Goal: Information Seeking & Learning: Find specific fact

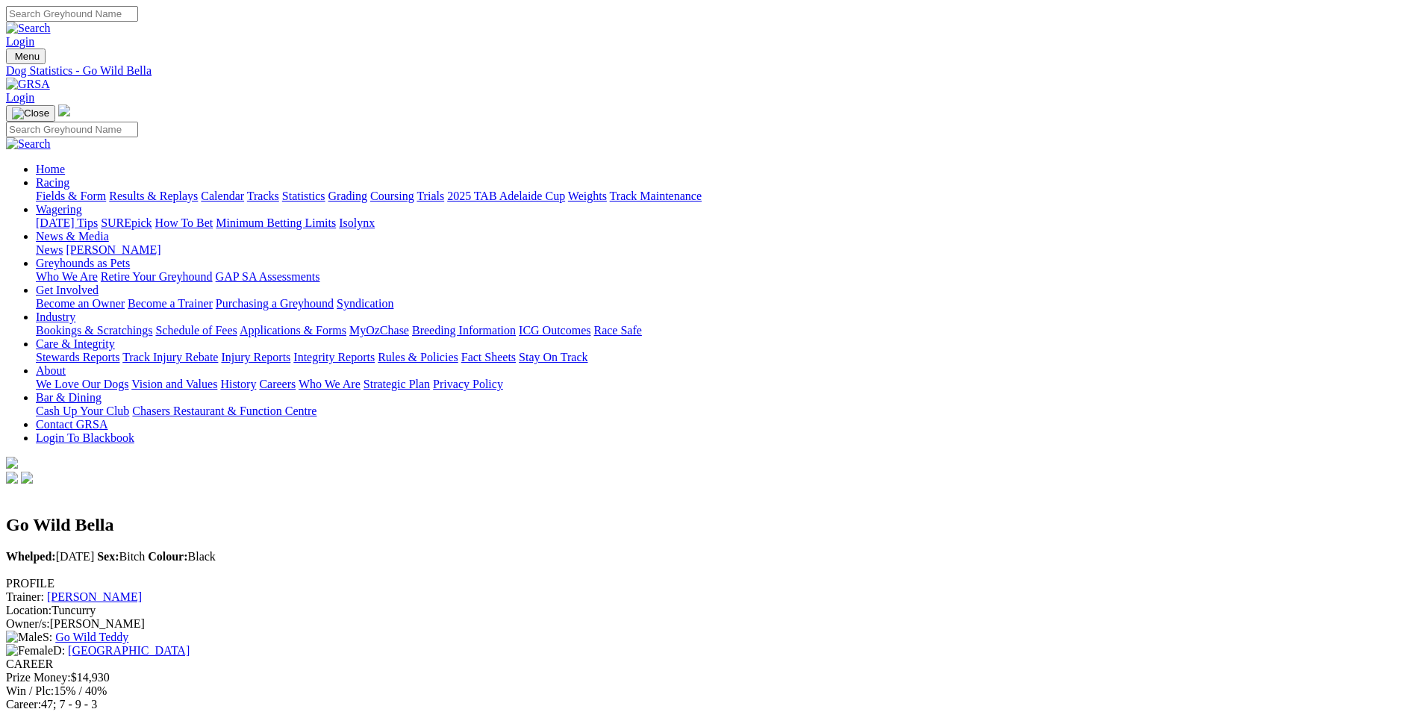
click at [138, 20] on input "Search" at bounding box center [72, 14] width 132 height 16
type input "bella"
drag, startPoint x: 290, startPoint y: 190, endPoint x: 731, endPoint y: 204, distance: 440.8
click at [731, 487] on div "Coasting Heart Whelped: 24 Feb 2021 Sex: Dog Colour: Black" at bounding box center [708, 532] width 1404 height 90
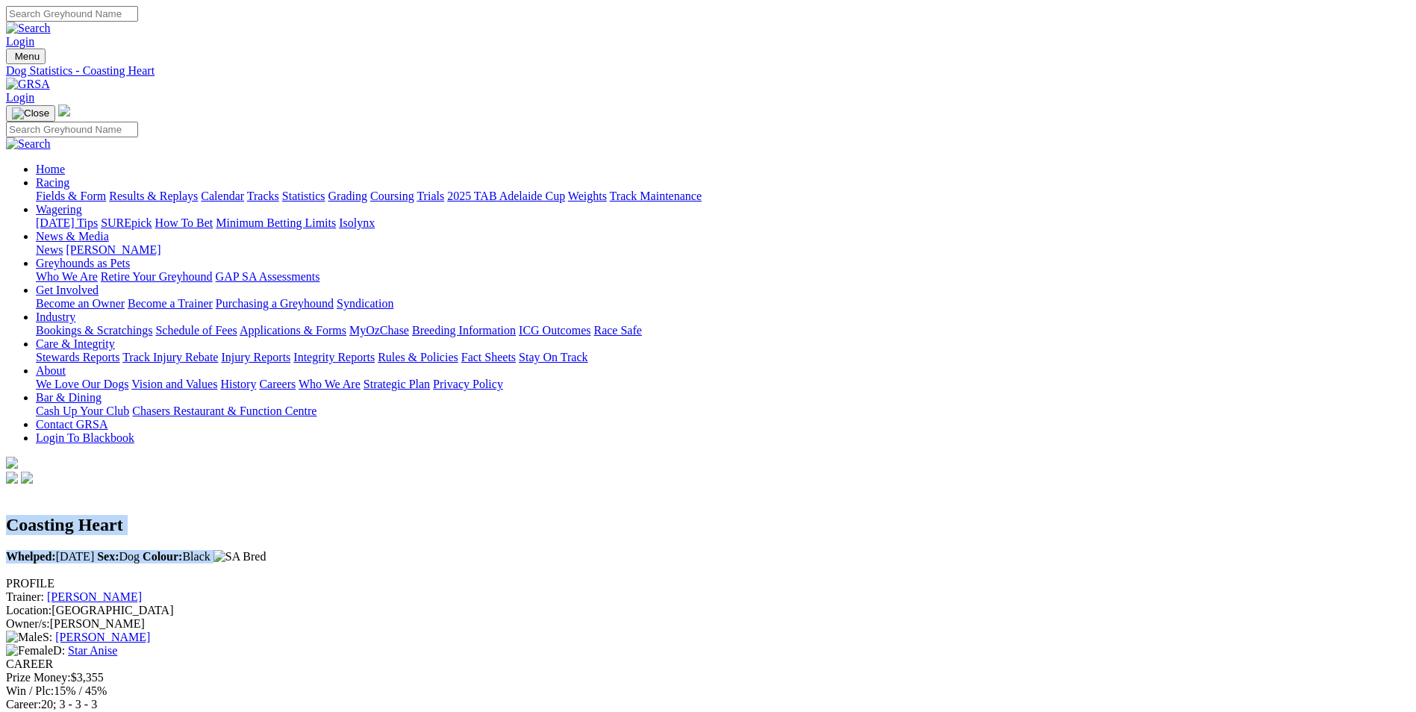
drag, startPoint x: 725, startPoint y: 204, endPoint x: 267, endPoint y: 174, distance: 458.7
click at [267, 487] on div "Coasting Heart Whelped: 24 Feb 2021 Sex: Dog Colour: Black" at bounding box center [708, 532] width 1404 height 90
drag, startPoint x: 267, startPoint y: 174, endPoint x: 276, endPoint y: 178, distance: 9.7
click at [276, 487] on div "Coasting Heart Whelped: 24 Feb 2021 Sex: Dog Colour: Black" at bounding box center [708, 525] width 1404 height 77
click at [286, 515] on h2 "Coasting Heart" at bounding box center [708, 525] width 1404 height 20
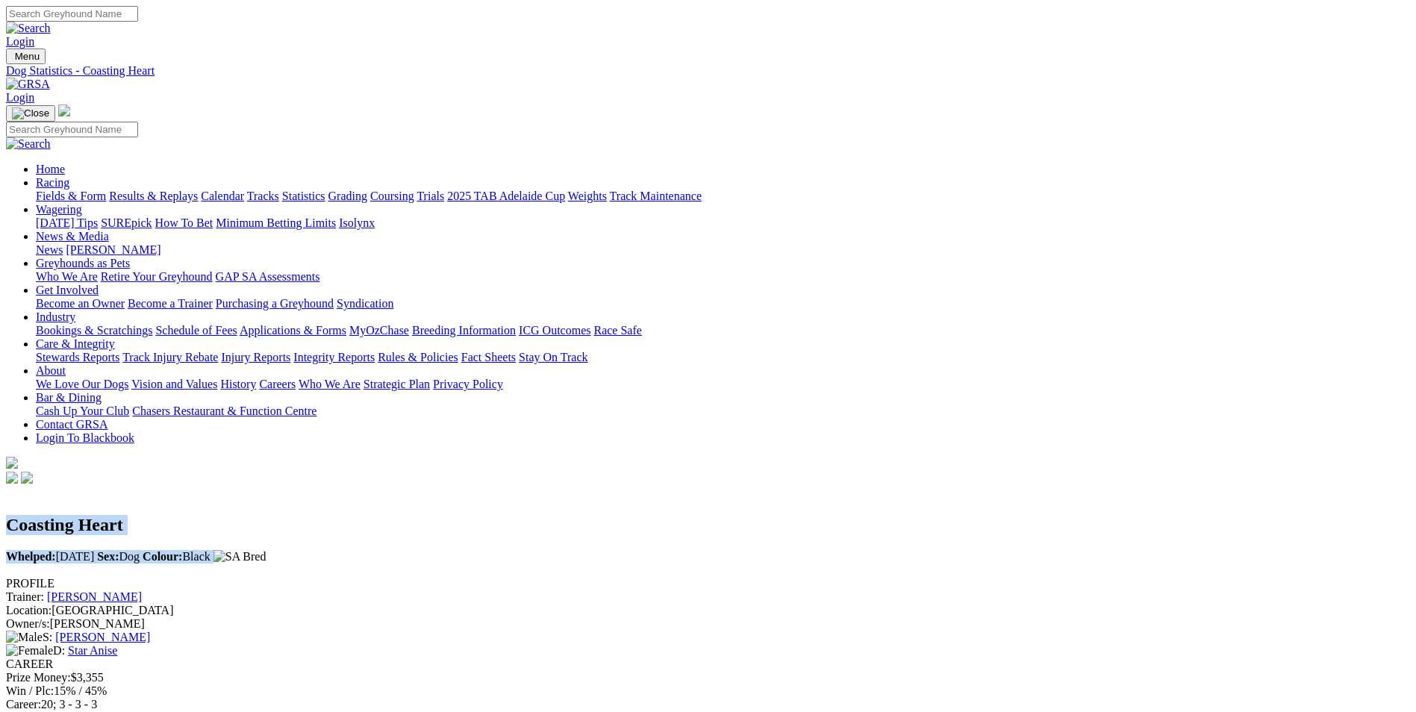
click at [287, 515] on h2 "Coasting Heart" at bounding box center [708, 525] width 1404 height 20
drag, startPoint x: 288, startPoint y: 180, endPoint x: 701, endPoint y: 203, distance: 413.6
click at [701, 487] on div "Coasting Heart Whelped: 24 Feb 2021 Sex: Dog Colour: Black" at bounding box center [708, 532] width 1404 height 90
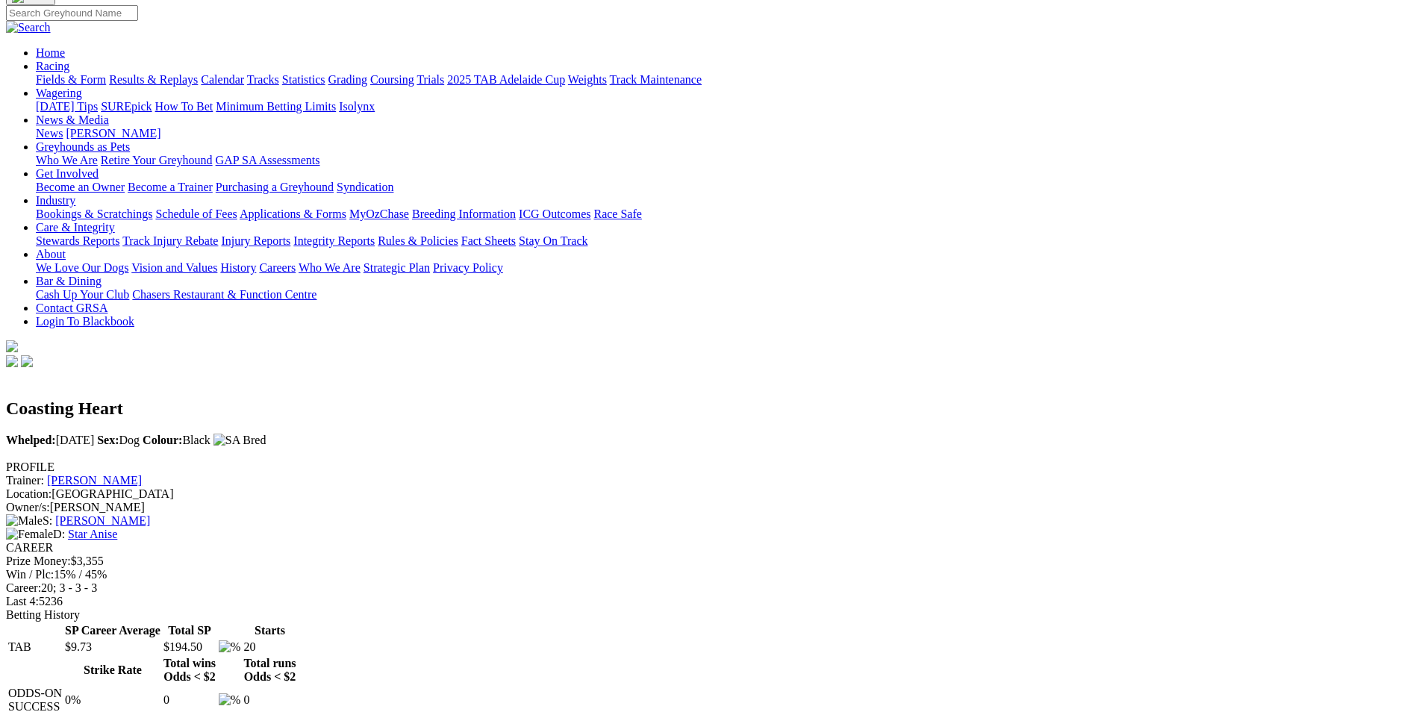
scroll to position [149, 0]
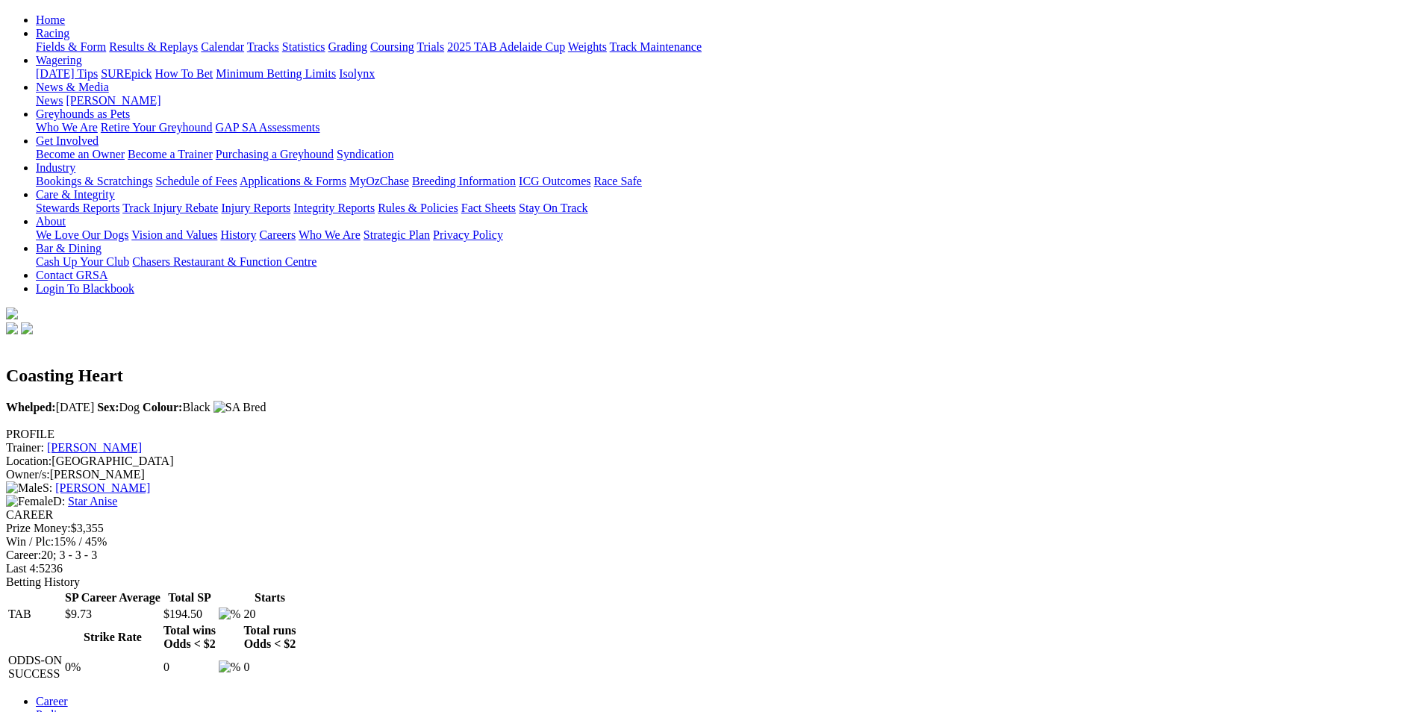
click at [78, 709] on link "Pedigree" at bounding box center [57, 715] width 42 height 13
click at [68, 695] on link "Career" at bounding box center [52, 701] width 32 height 13
click at [142, 441] on link "Jan Jones" at bounding box center [94, 447] width 95 height 13
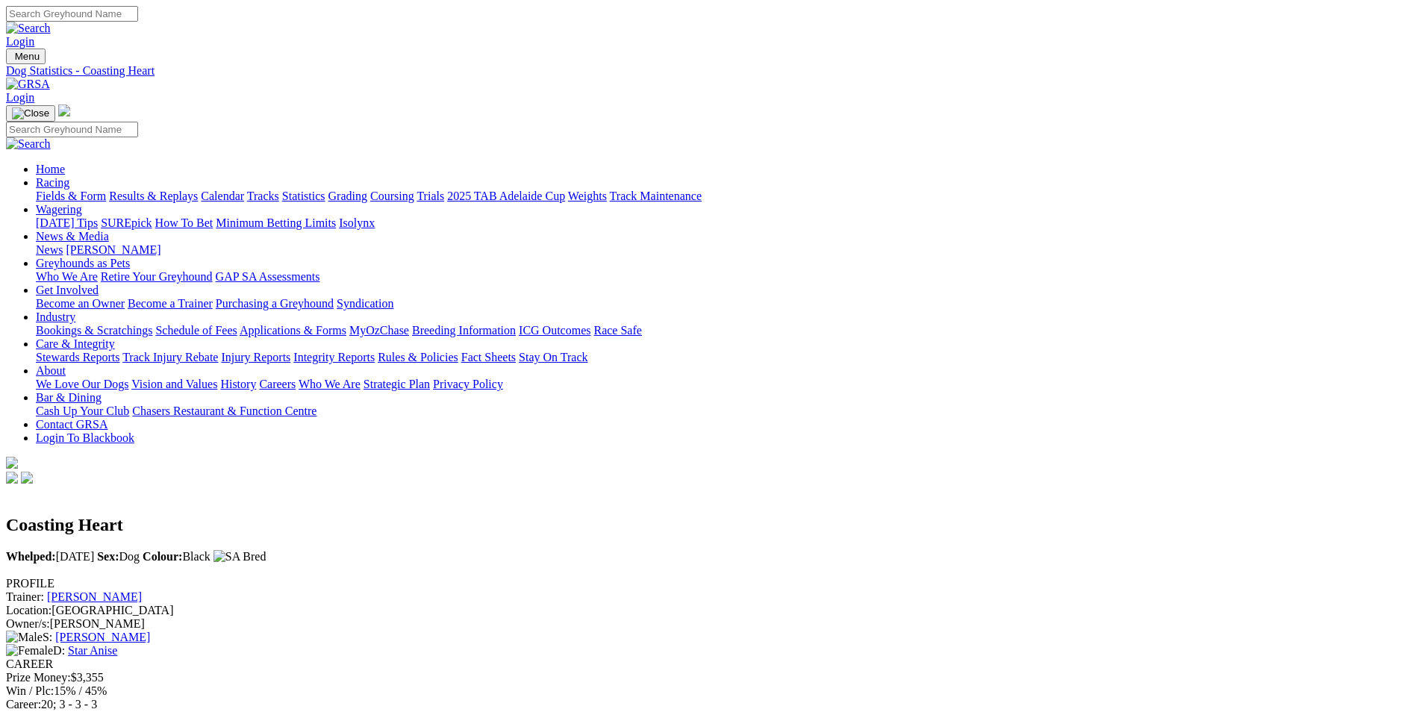
click at [117, 644] on link "Star Anise" at bounding box center [92, 650] width 49 height 13
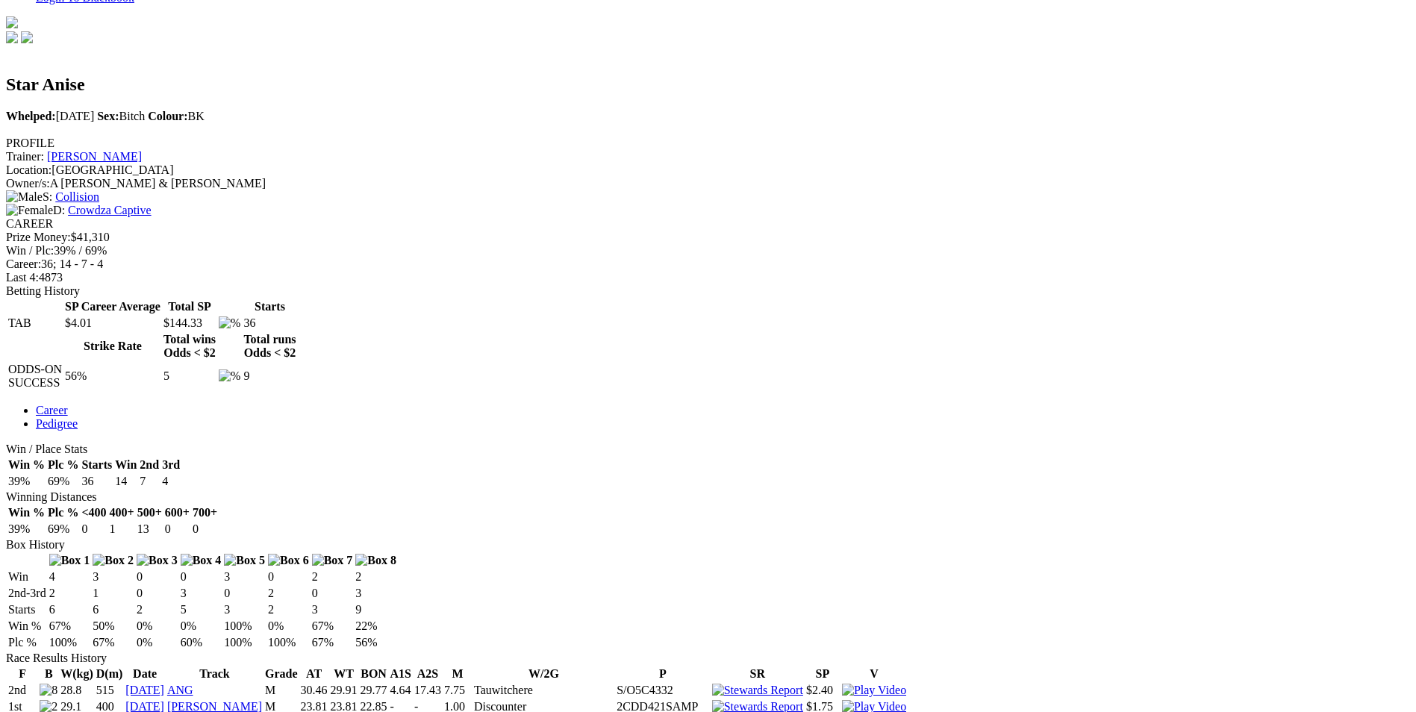
scroll to position [224, 0]
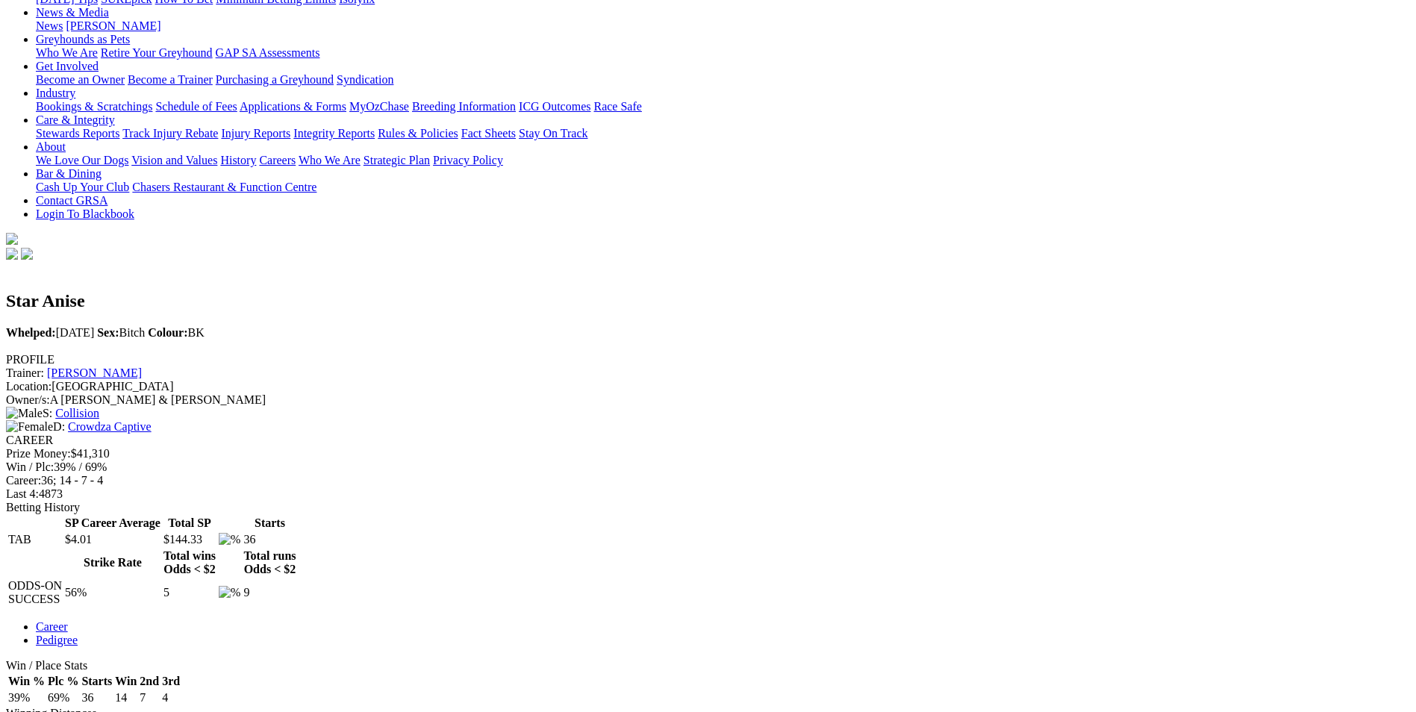
click at [78, 634] on link "Pedigree" at bounding box center [57, 640] width 42 height 13
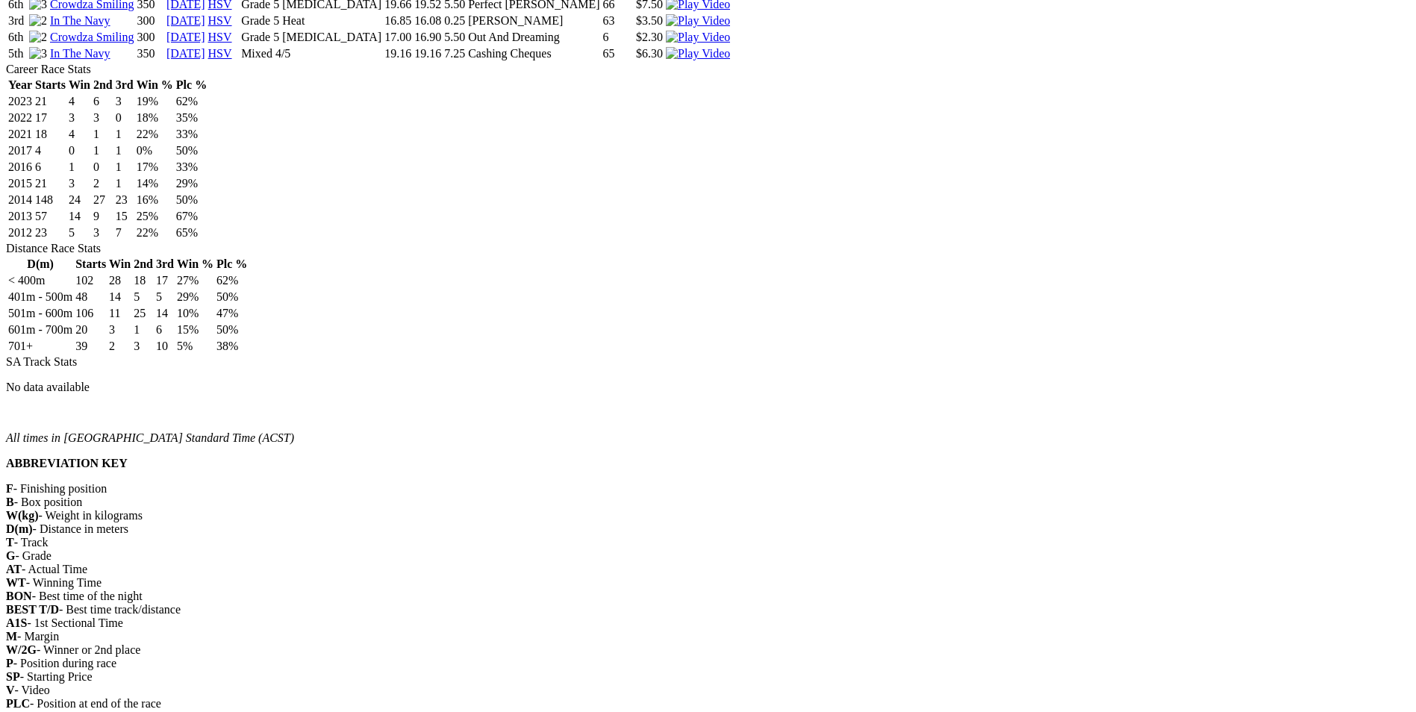
scroll to position [672, 0]
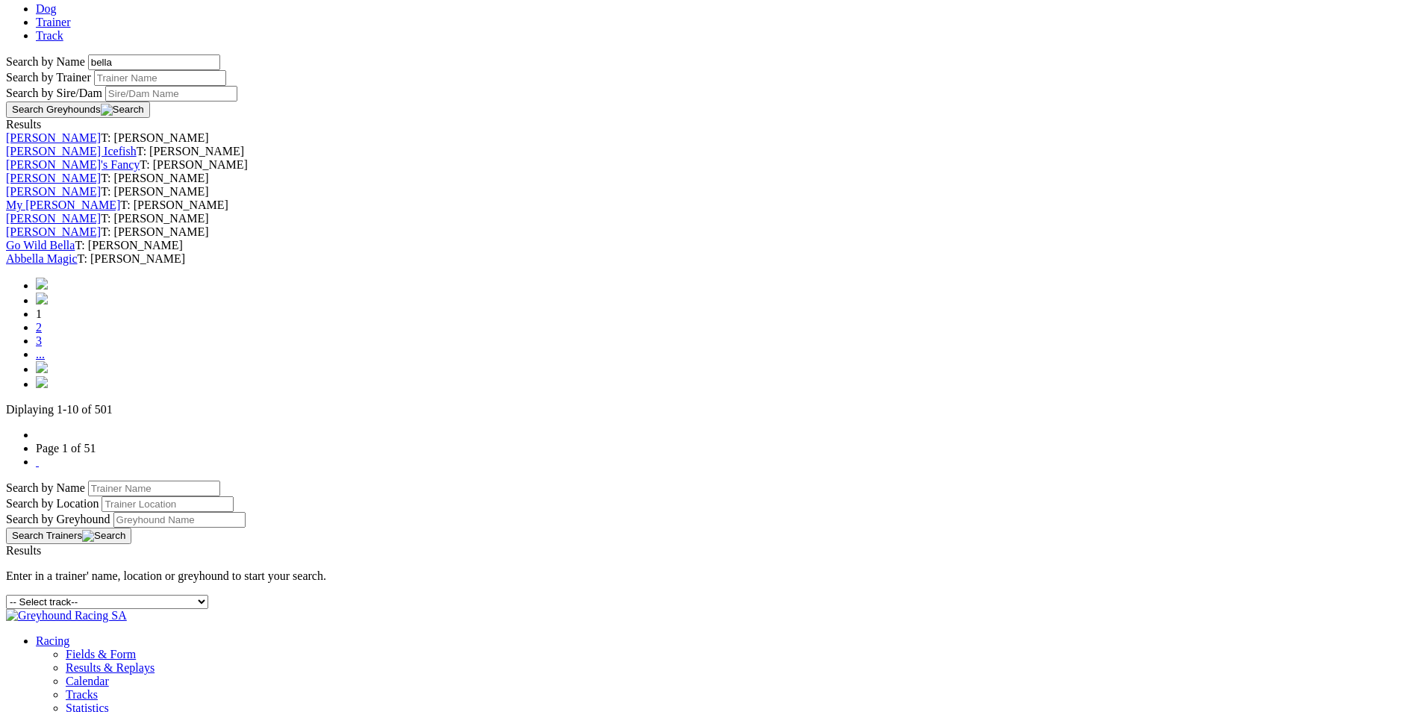
scroll to position [523, 0]
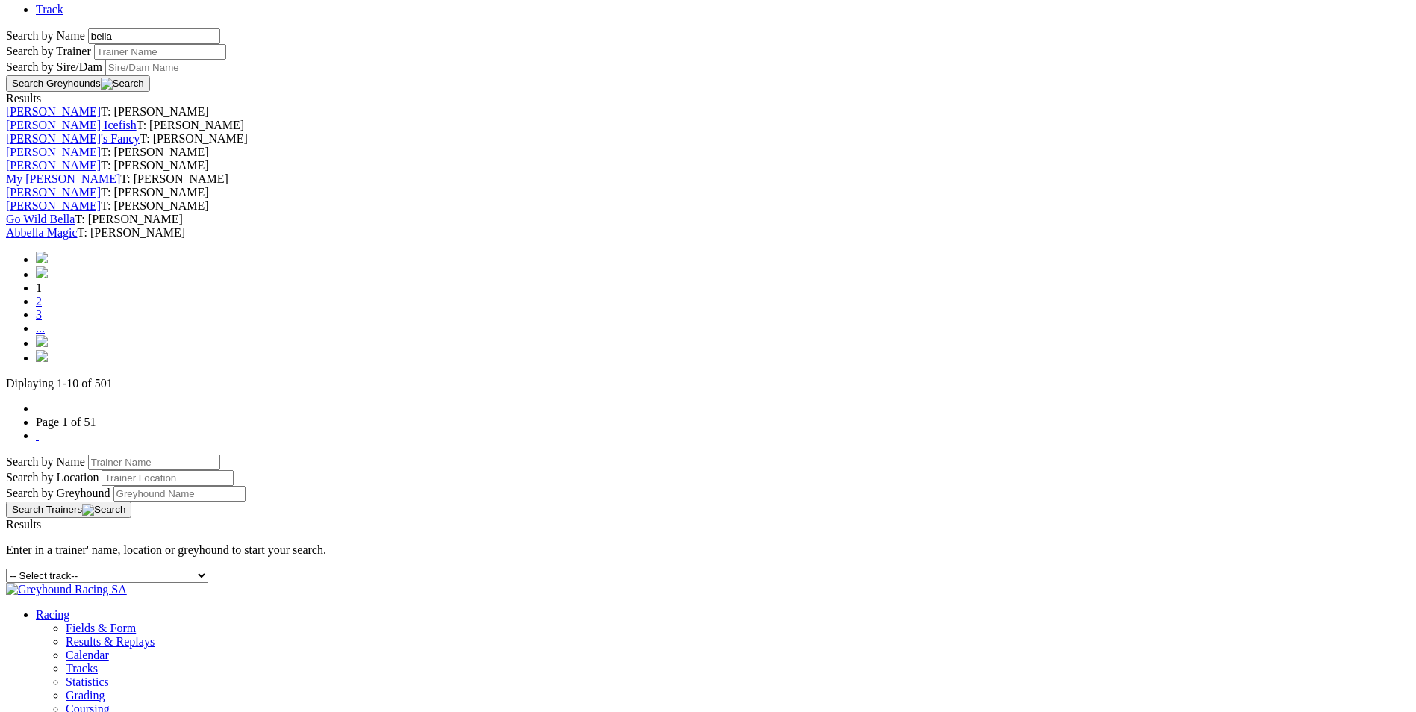
click at [42, 308] on link "2" at bounding box center [39, 301] width 6 height 13
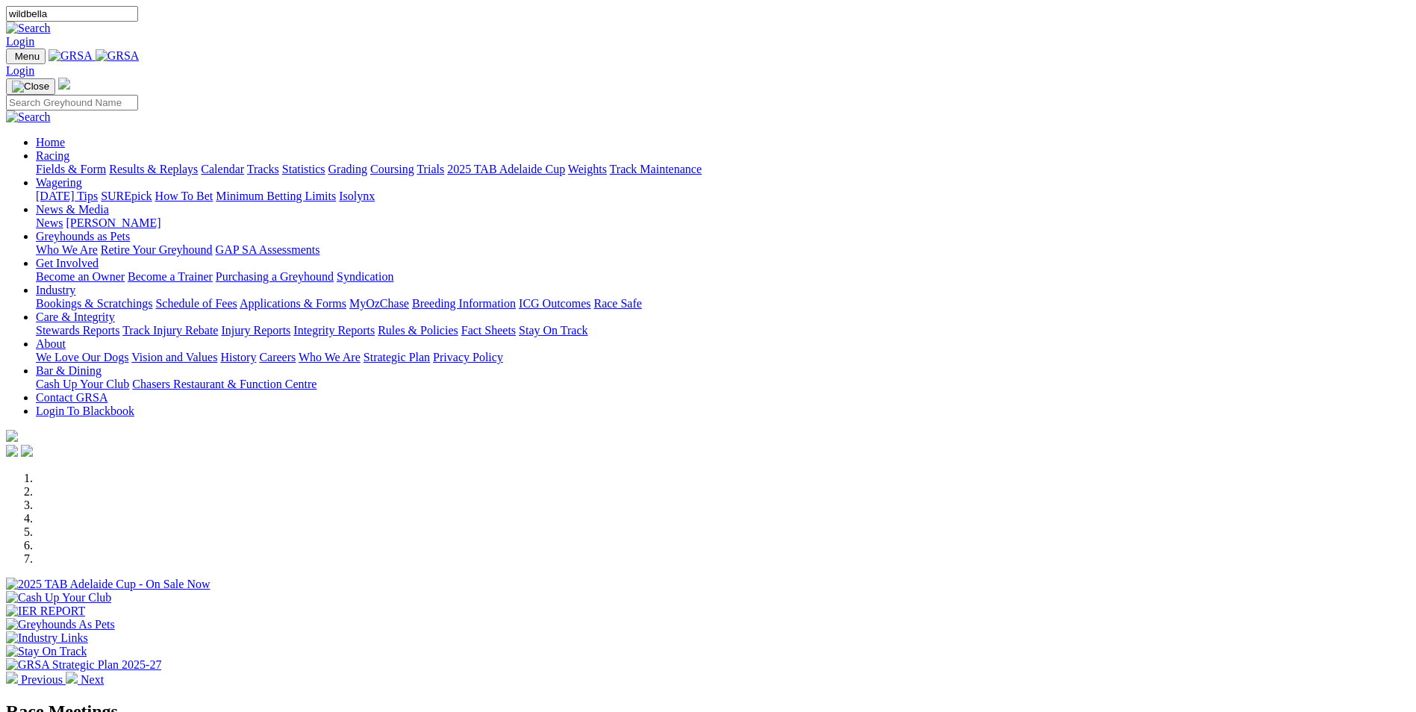
type input "wildbella"
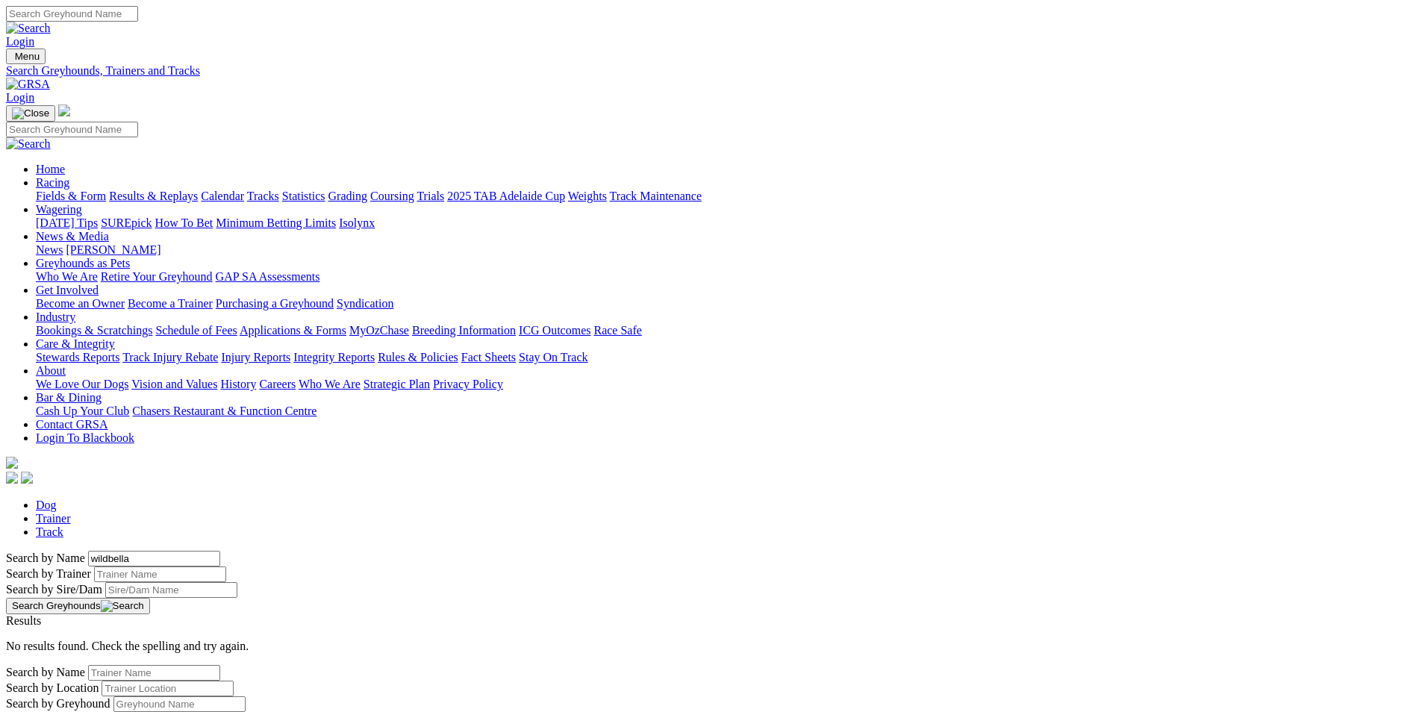
click at [220, 551] on input "wildbella" at bounding box center [154, 559] width 132 height 16
type input "wild bella"
